Goal: Task Accomplishment & Management: Manage account settings

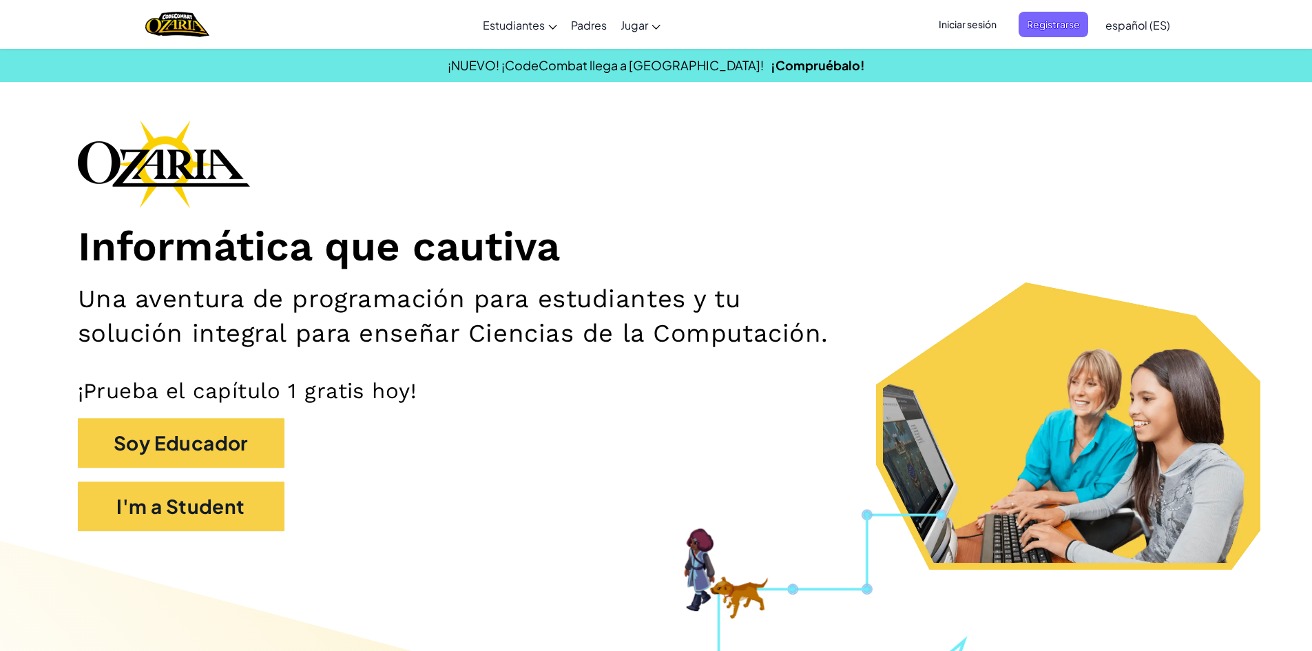
click at [976, 20] on span "Iniciar sesión" at bounding box center [967, 24] width 74 height 25
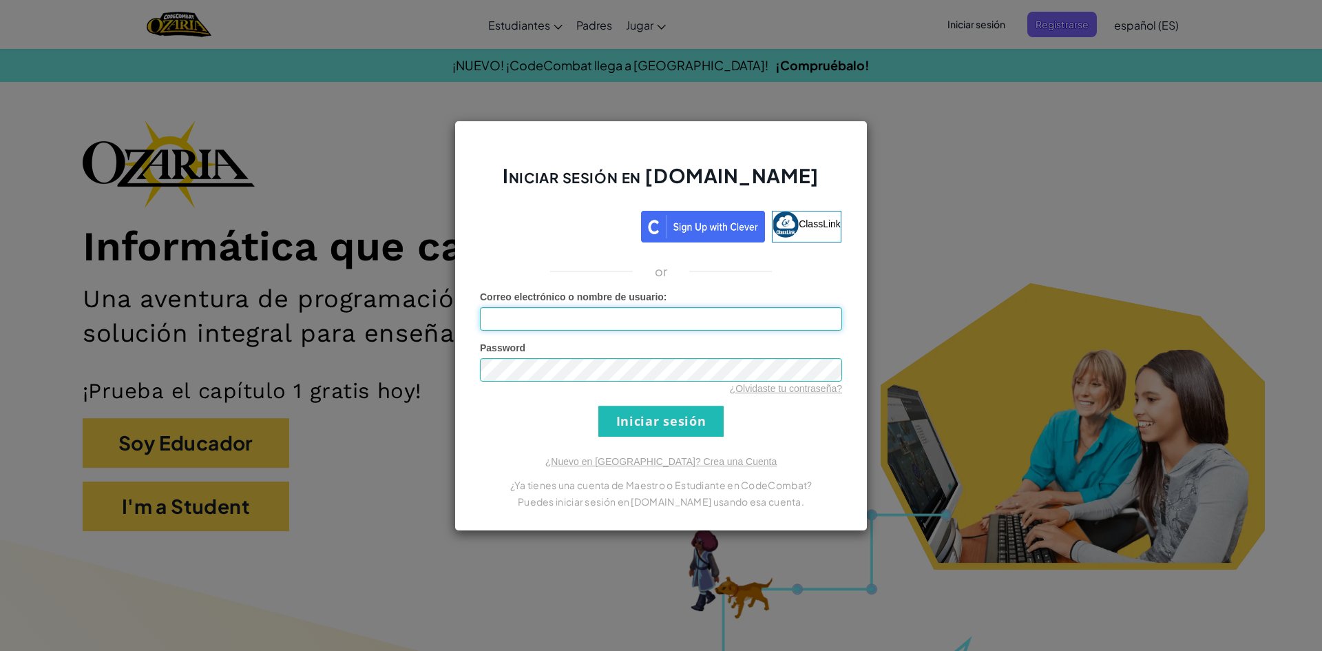
click at [598, 312] on input "Correo electrónico o nombre de usuario :" at bounding box center [661, 318] width 362 height 23
click at [598, 406] on input "Iniciar sesión" at bounding box center [660, 421] width 125 height 31
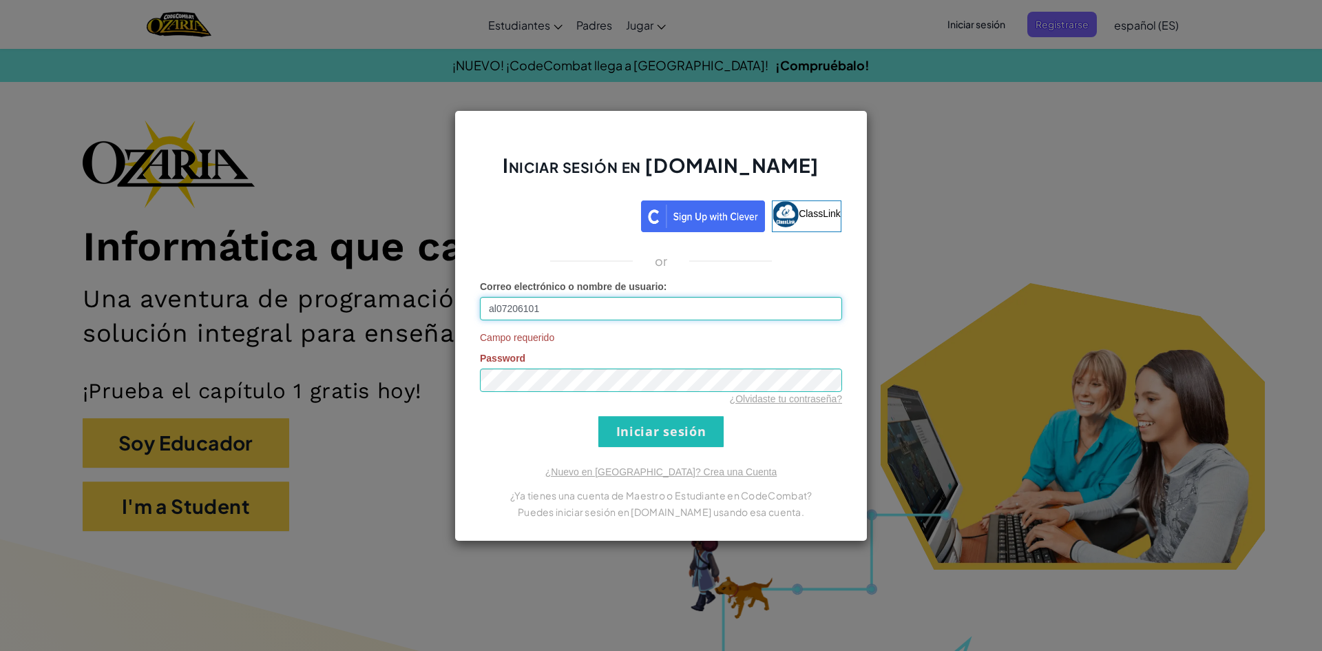
type input "[EMAIL_ADDRESS][DOMAIN_NAME]"
click at [662, 441] on input "Iniciar sesión" at bounding box center [660, 431] width 125 height 31
